Goal: Information Seeking & Learning: Learn about a topic

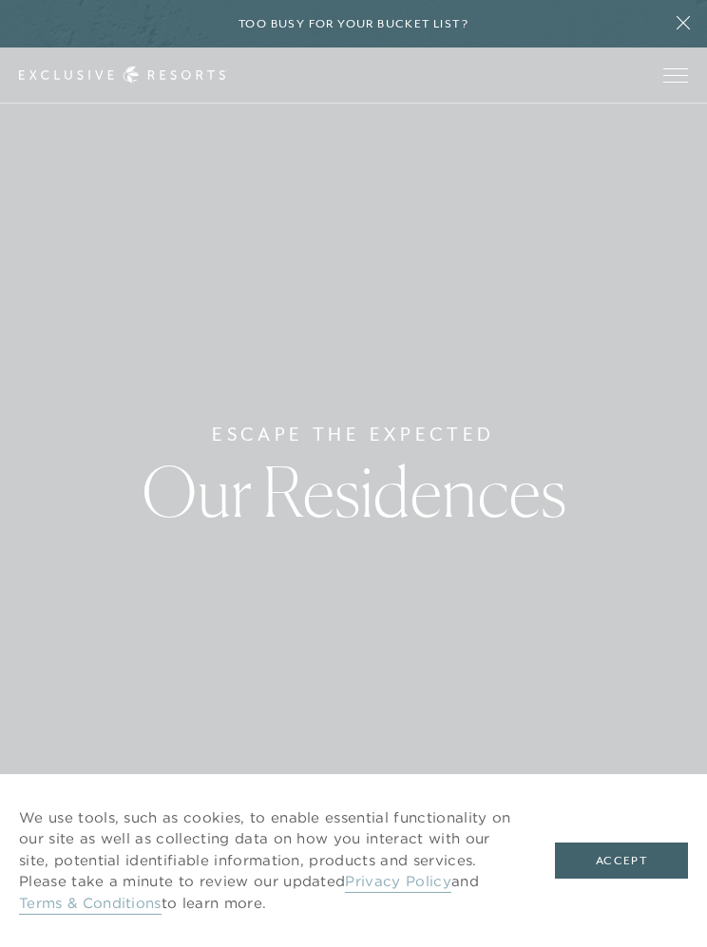
click at [620, 870] on button "Accept" at bounding box center [621, 861] width 133 height 36
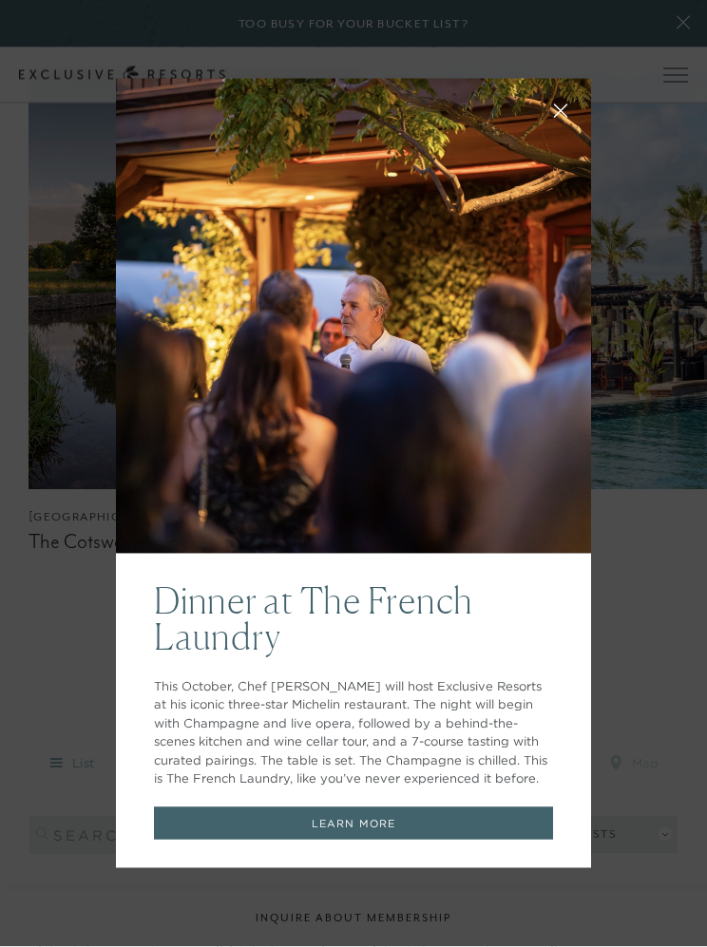
scroll to position [1193, 0]
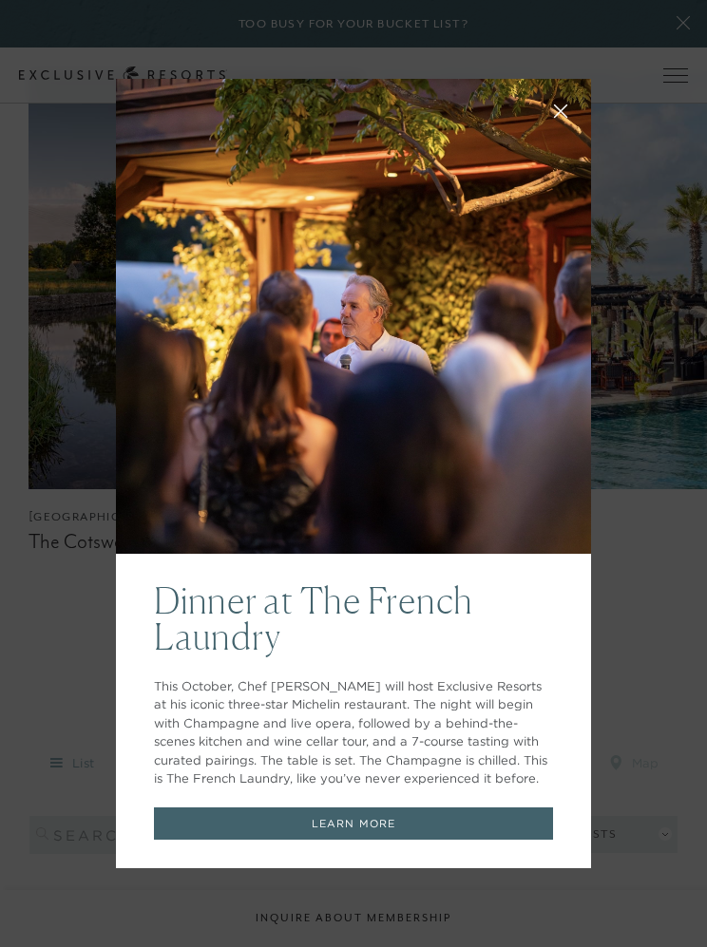
click at [555, 118] on icon at bounding box center [561, 111] width 14 height 14
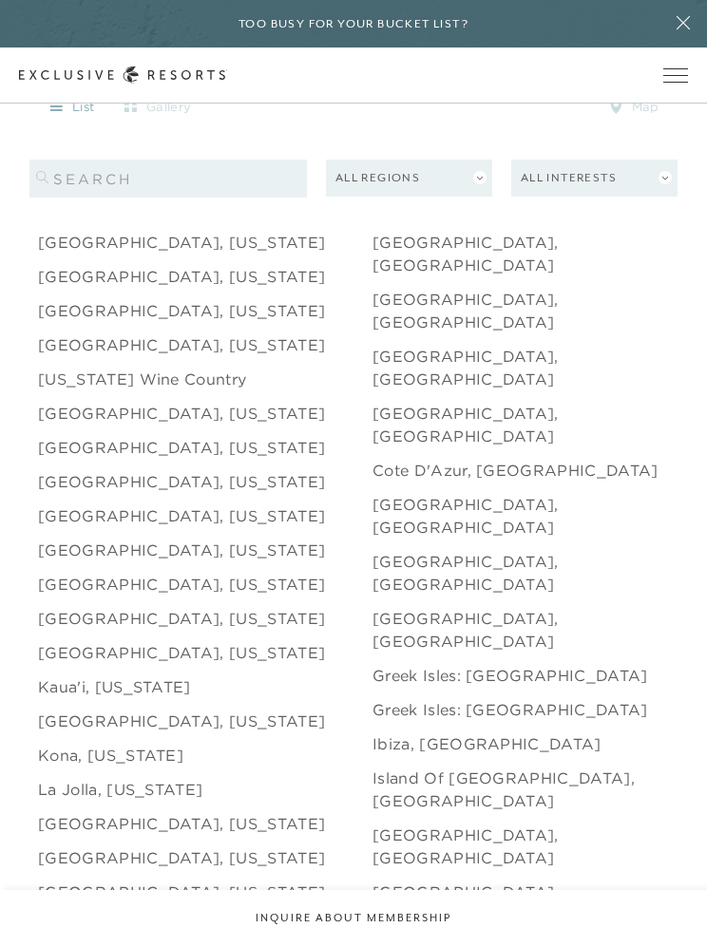
scroll to position [1890, 0]
click at [473, 939] on link "[GEOGRAPHIC_DATA], [GEOGRAPHIC_DATA]" at bounding box center [539, 962] width 334 height 46
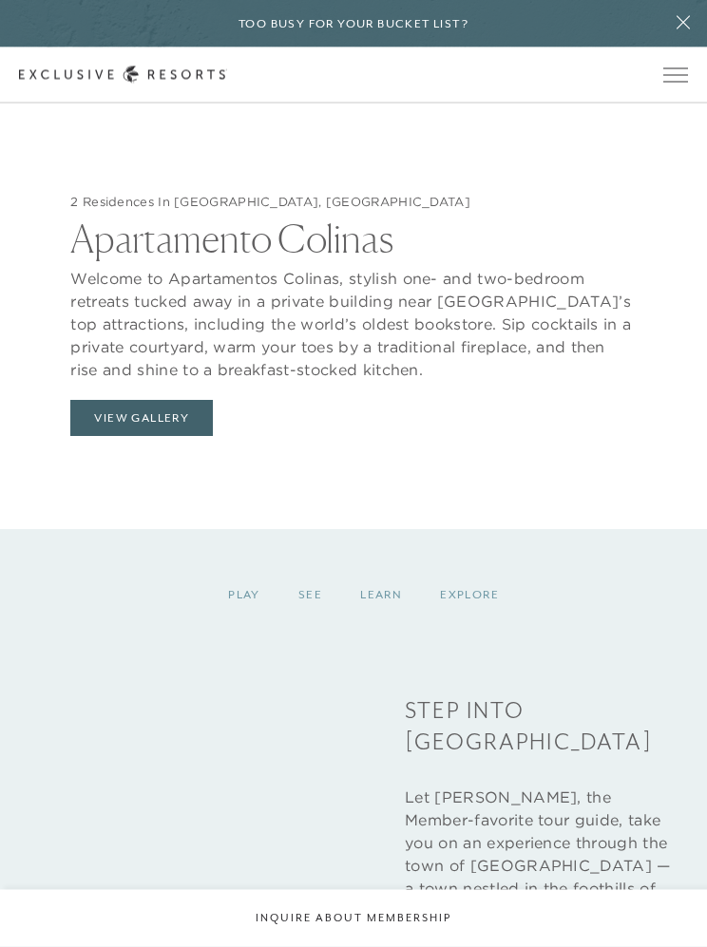
scroll to position [2319, 0]
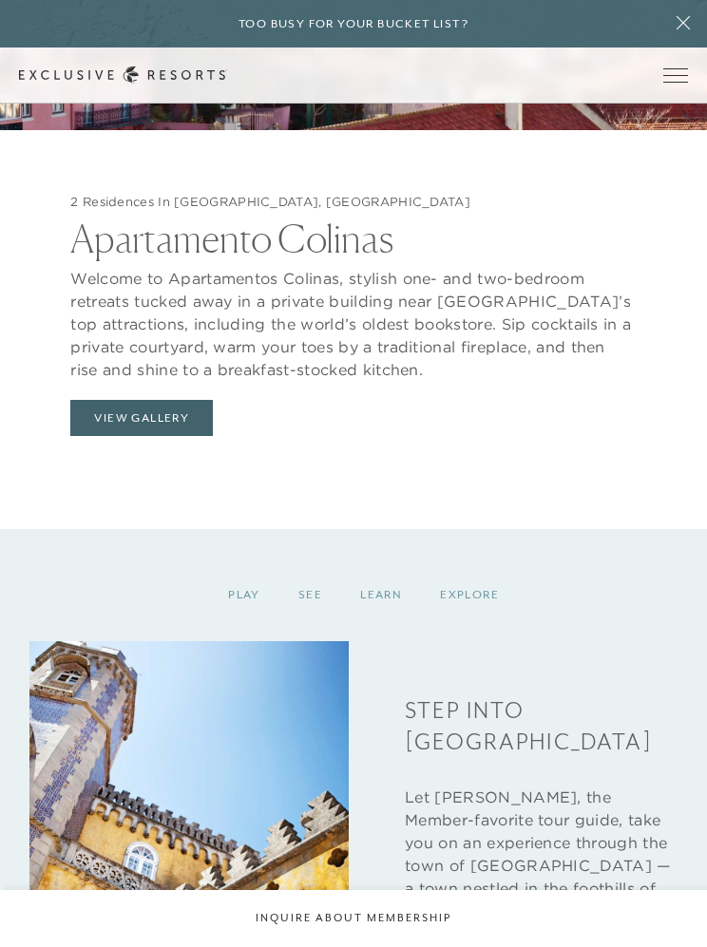
click at [167, 436] on button "View Gallery" at bounding box center [141, 418] width 143 height 36
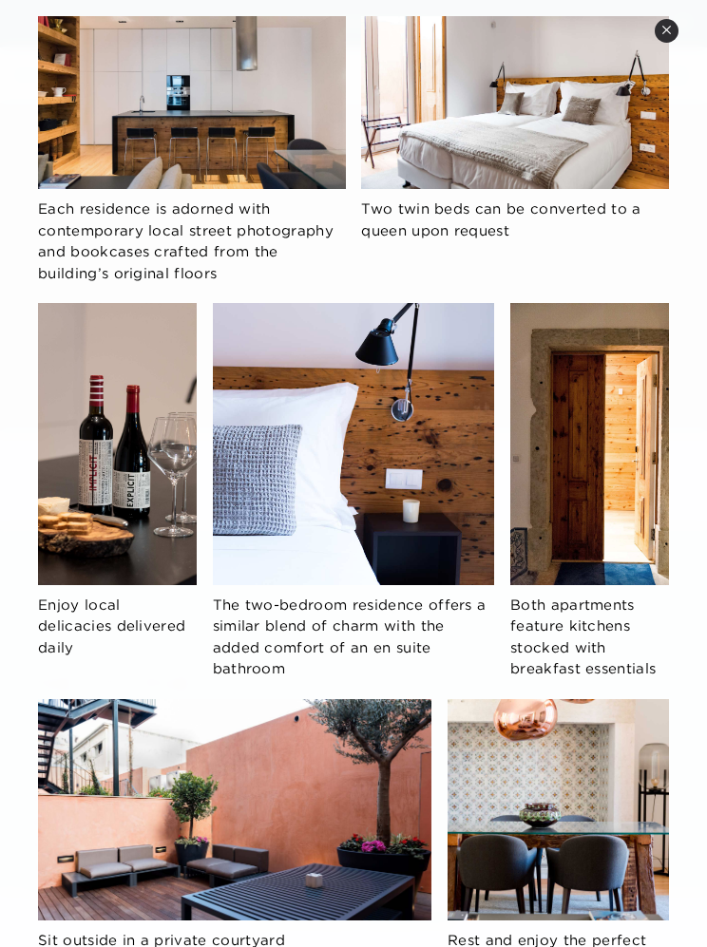
scroll to position [0, 0]
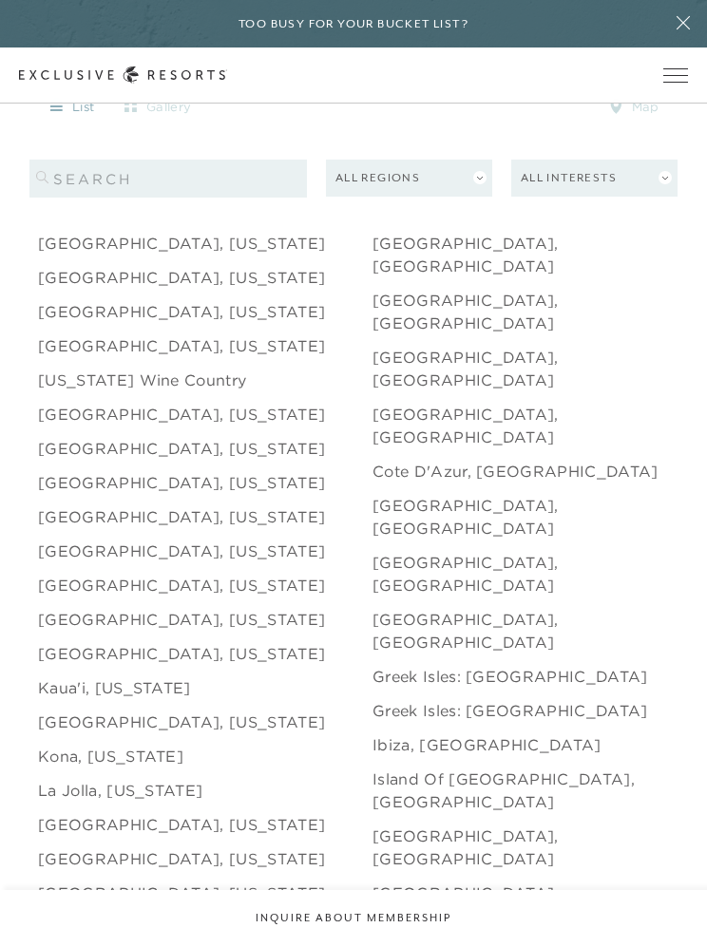
click at [457, 939] on link "[GEOGRAPHIC_DATA], [GEOGRAPHIC_DATA]" at bounding box center [539, 962] width 334 height 46
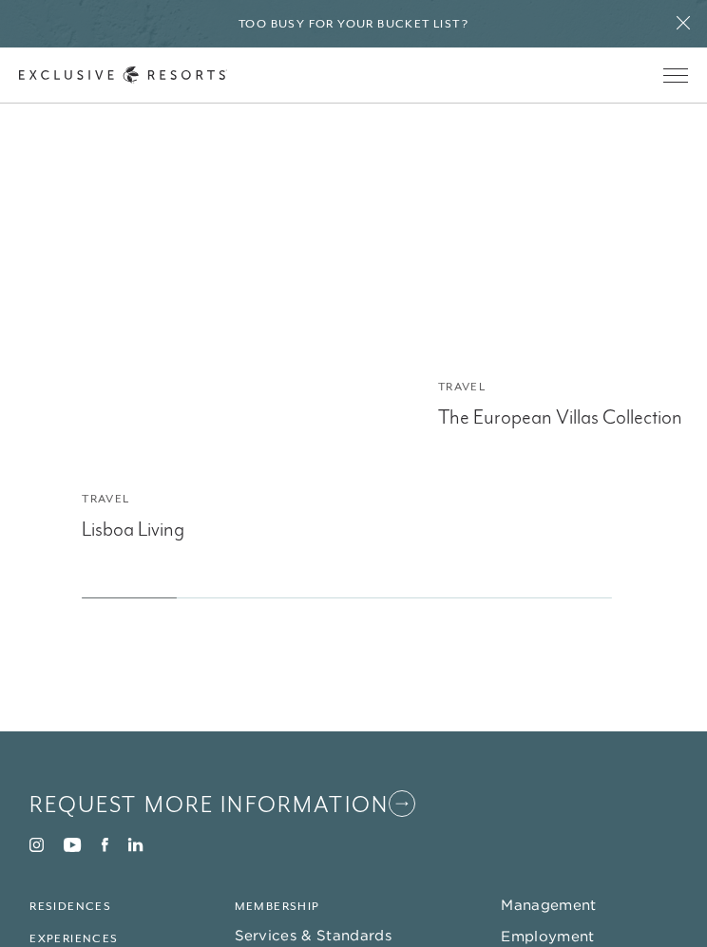
scroll to position [4141, 0]
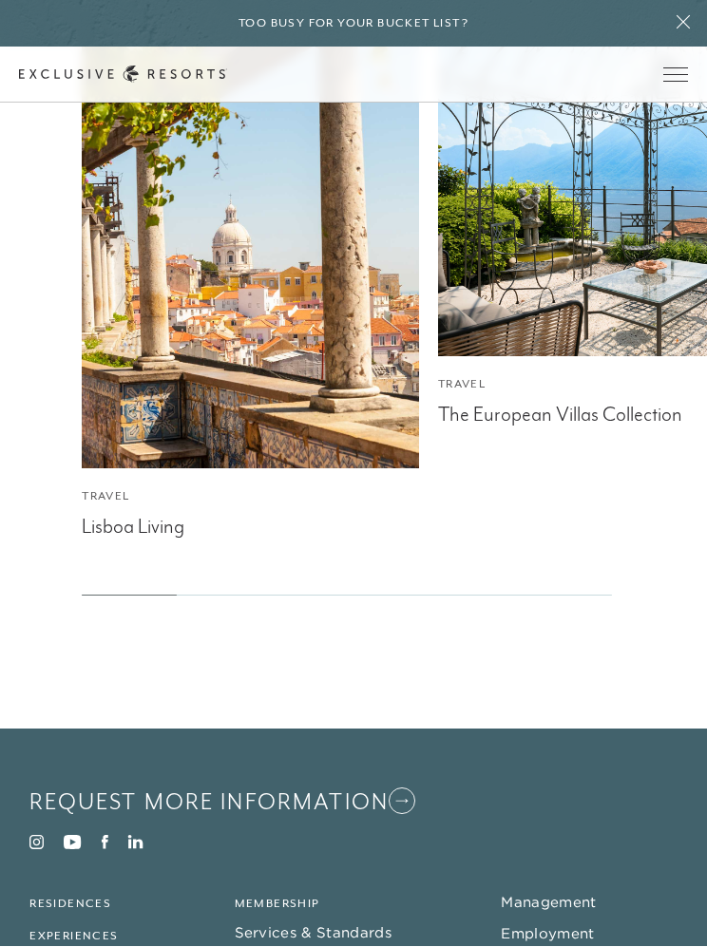
click at [320, 492] on img at bounding box center [251, 245] width 371 height 494
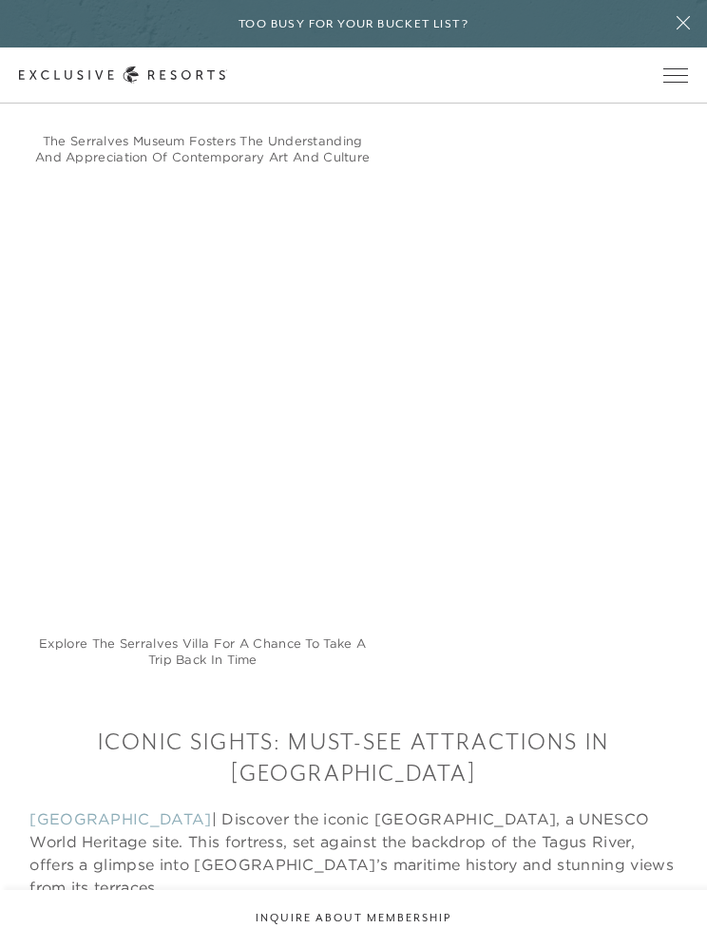
scroll to position [4596, 0]
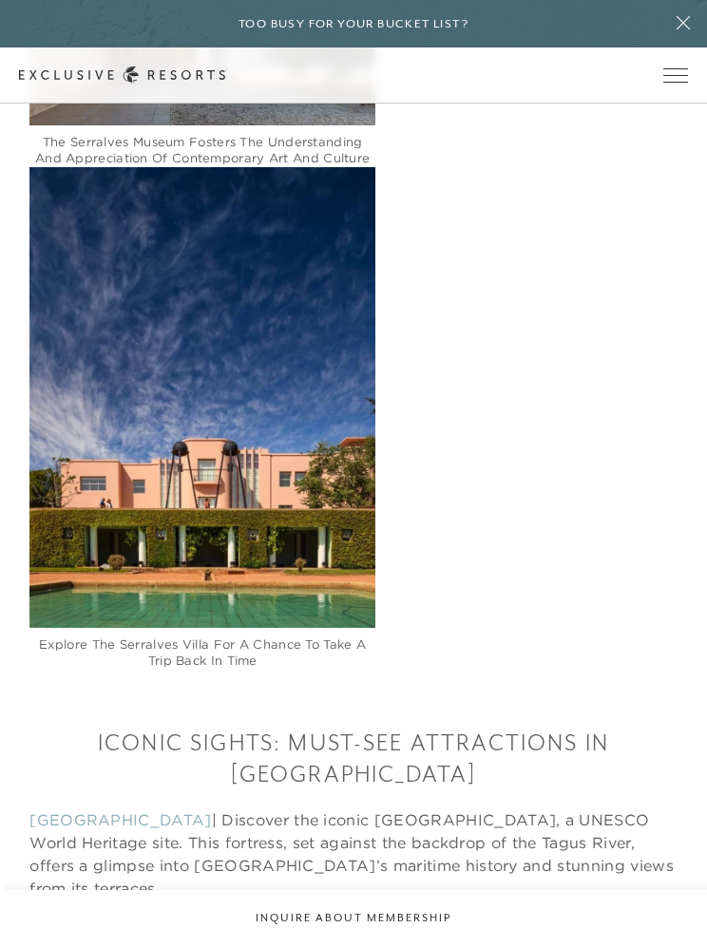
click at [626, 573] on div "The Serralves Museum fosters the understanding and appreciation of contemporary…" at bounding box center [353, 167] width 648 height 1005
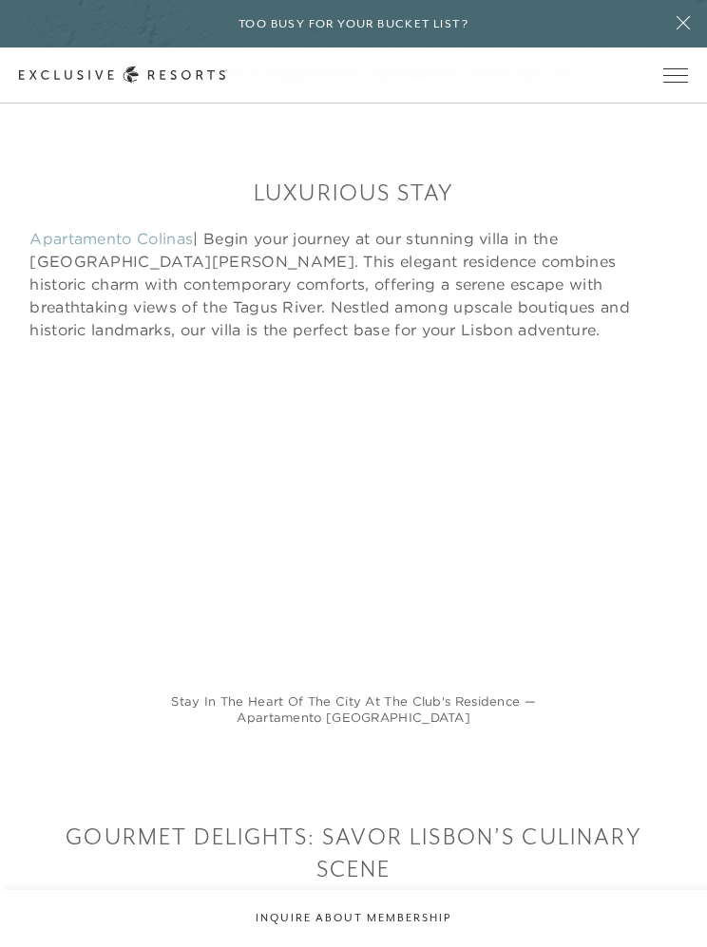
scroll to position [1008, 0]
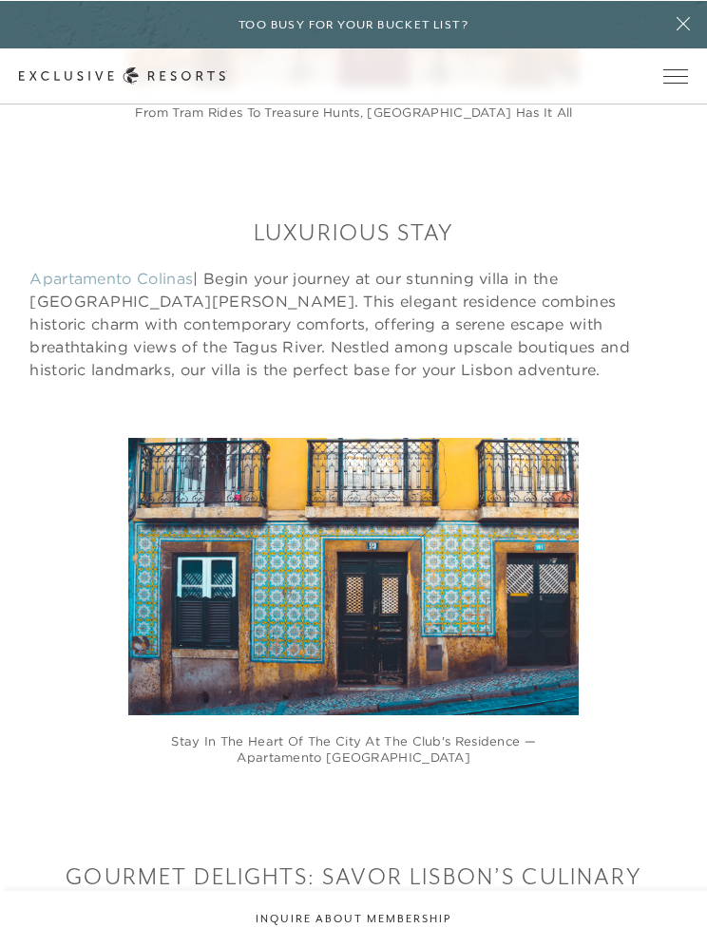
click at [512, 622] on figure "Stay in the heart of the city at The Club's residence — Apartamento [GEOGRAPHIC…" at bounding box center [353, 620] width 450 height 367
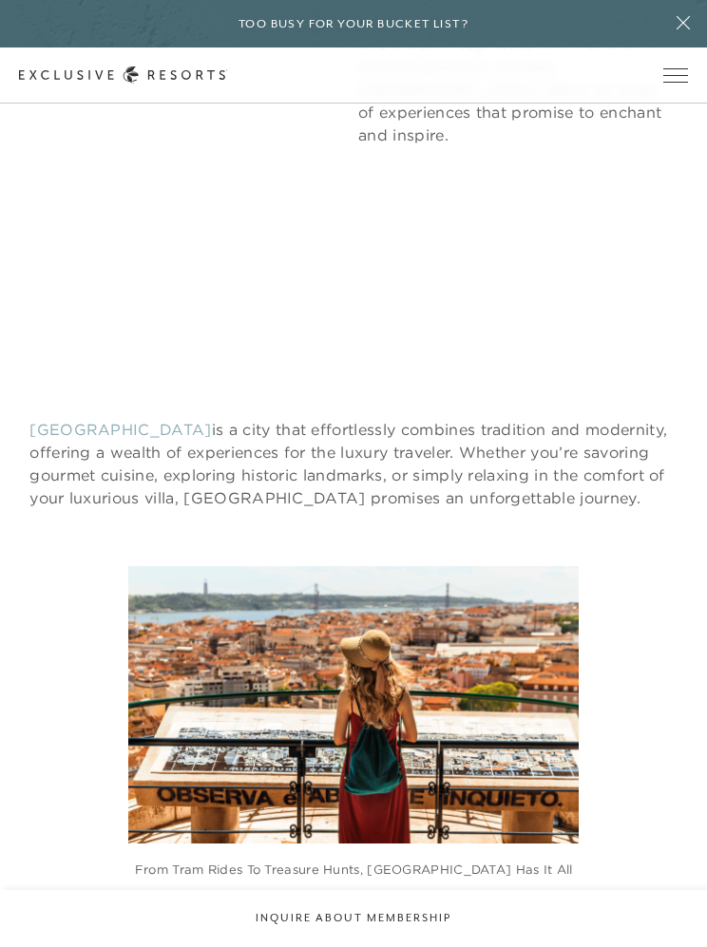
scroll to position [291, 0]
